Goal: Navigation & Orientation: Find specific page/section

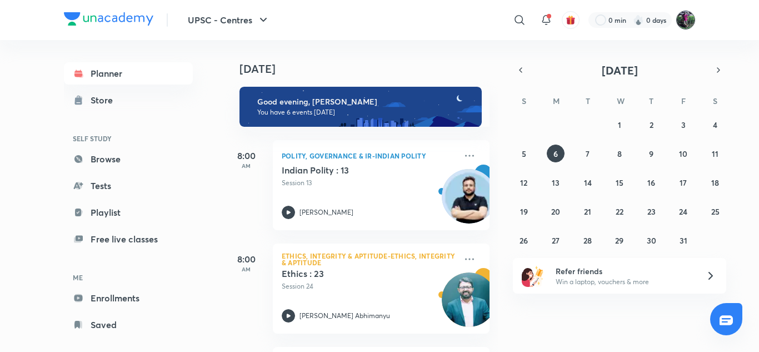
click at [681, 21] on img at bounding box center [685, 20] width 19 height 19
